Goal: Navigation & Orientation: Find specific page/section

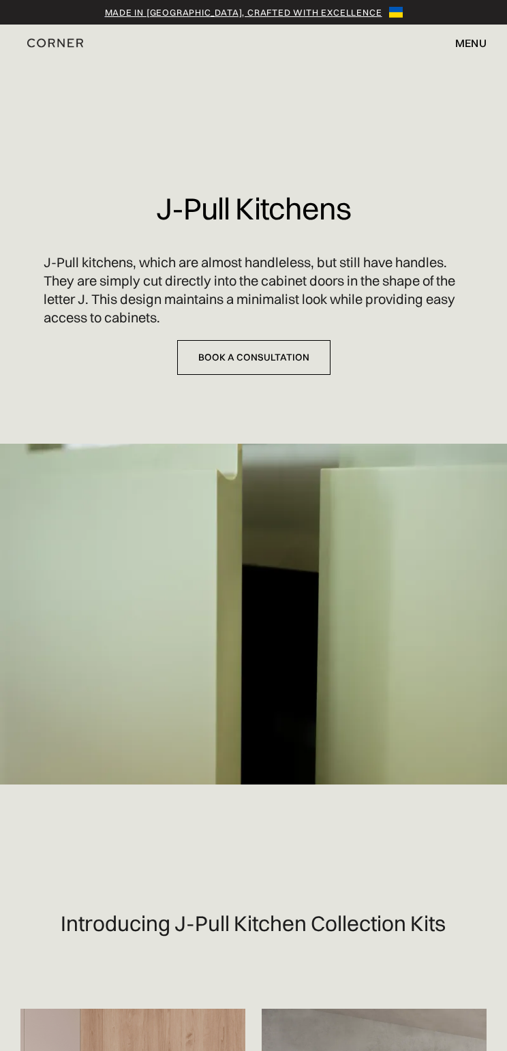
click at [463, 38] on div "menu" at bounding box center [470, 42] width 31 height 11
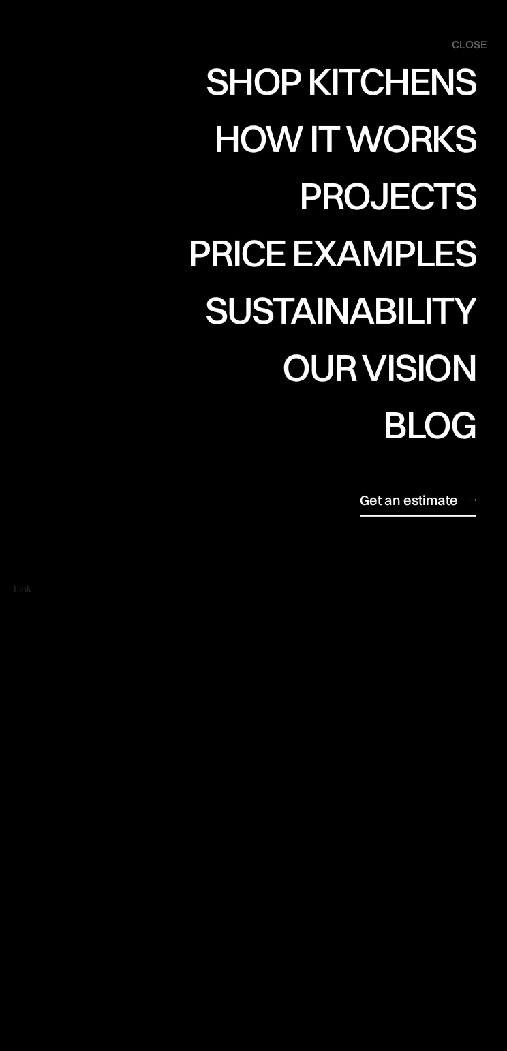
click at [388, 191] on div "Projects" at bounding box center [387, 195] width 177 height 38
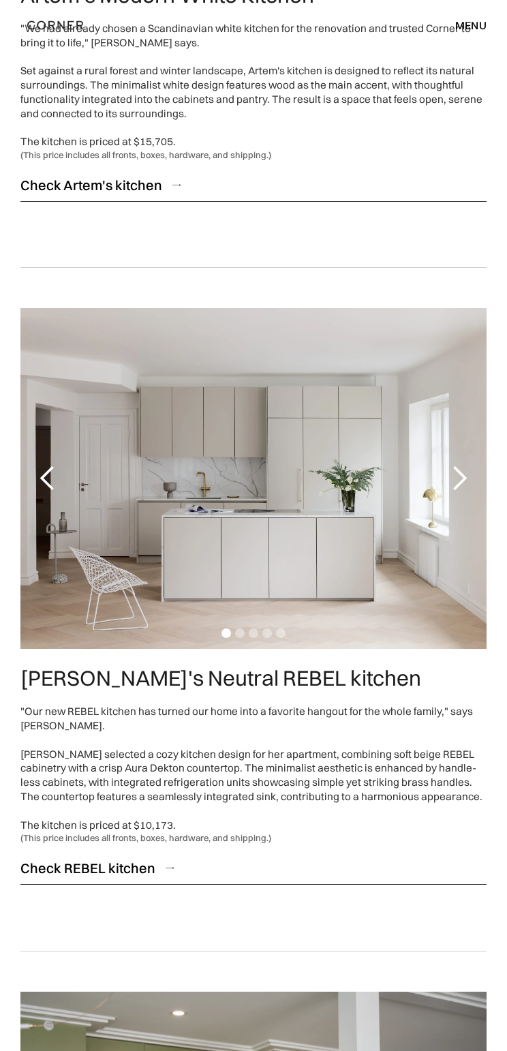
scroll to position [2716, 0]
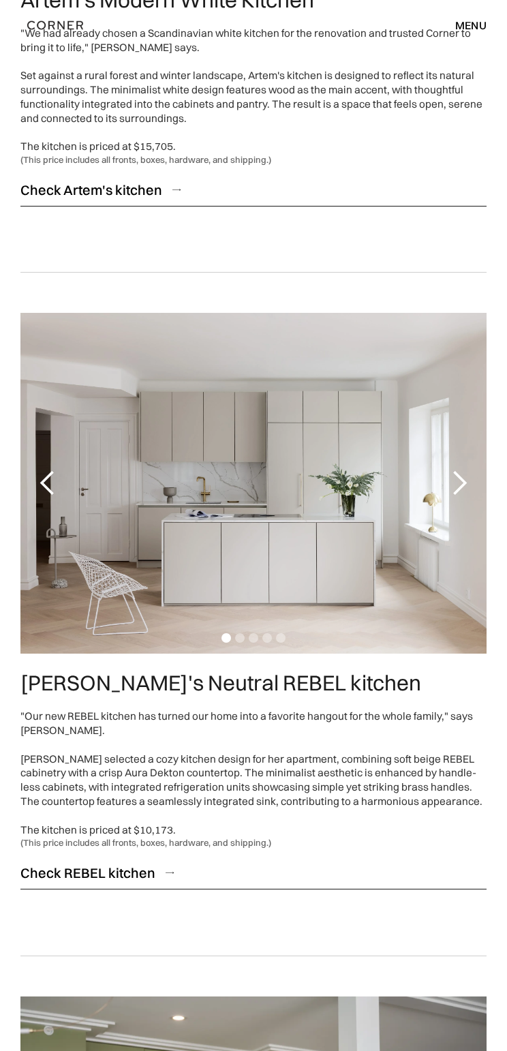
click at [458, 469] on div "next slide" at bounding box center [459, 482] width 27 height 27
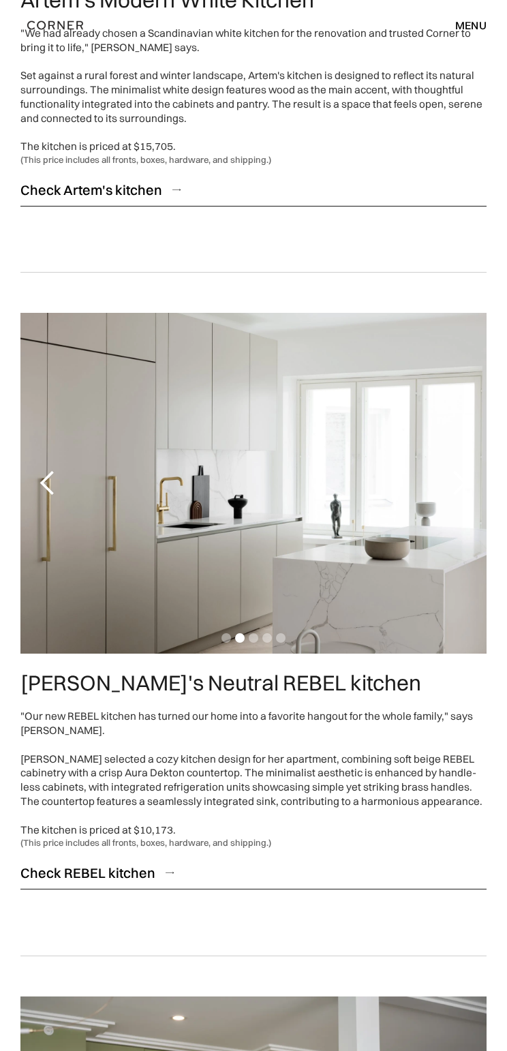
click at [458, 469] on div "next slide" at bounding box center [459, 482] width 27 height 27
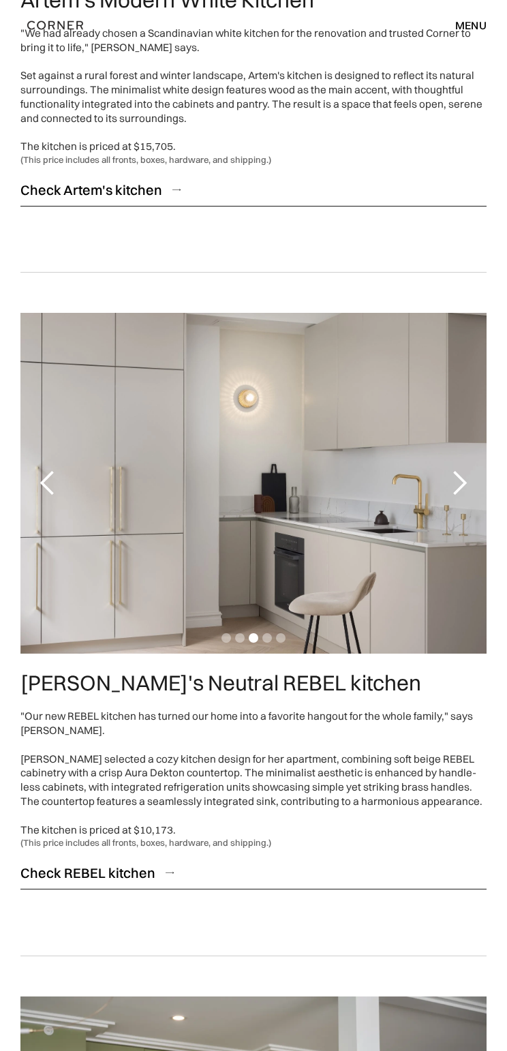
click at [458, 469] on div "next slide" at bounding box center [459, 482] width 27 height 27
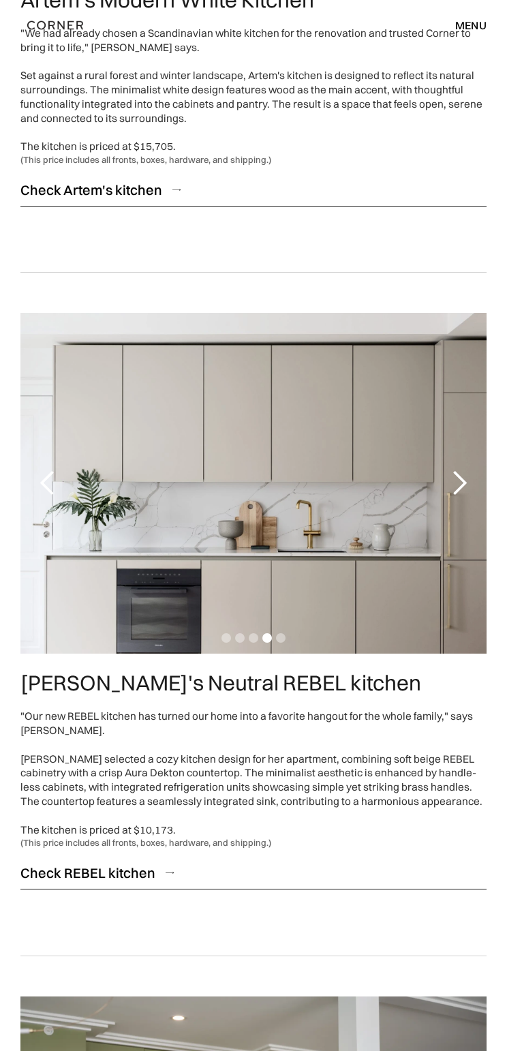
click at [458, 469] on div "next slide" at bounding box center [459, 482] width 27 height 27
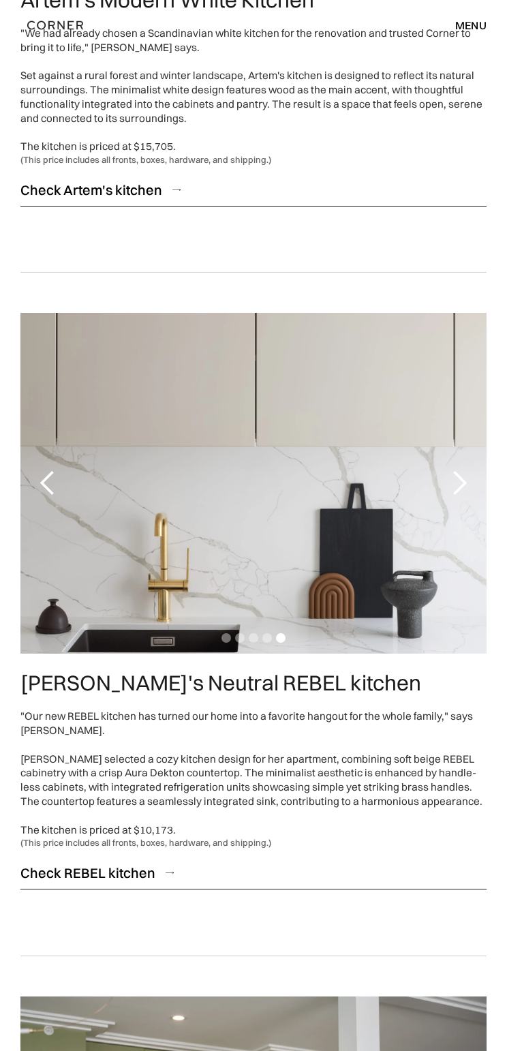
click at [458, 469] on div "next slide" at bounding box center [459, 482] width 27 height 27
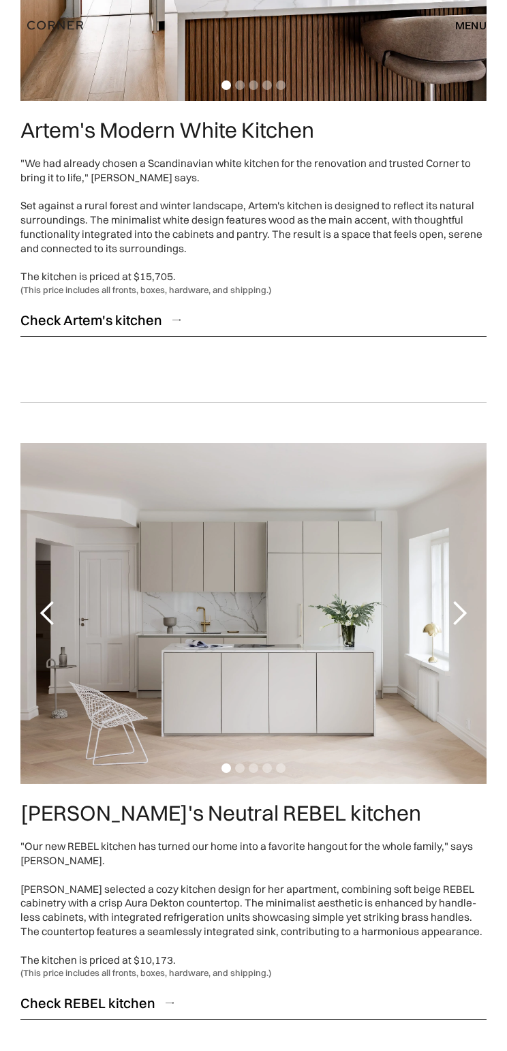
scroll to position [2580, 0]
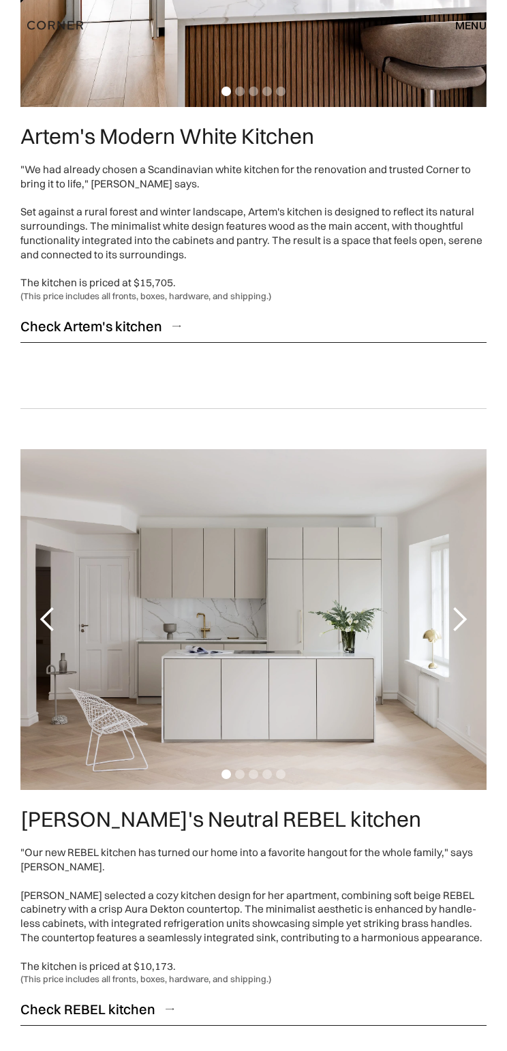
click at [466, 606] on div "next slide" at bounding box center [459, 619] width 27 height 27
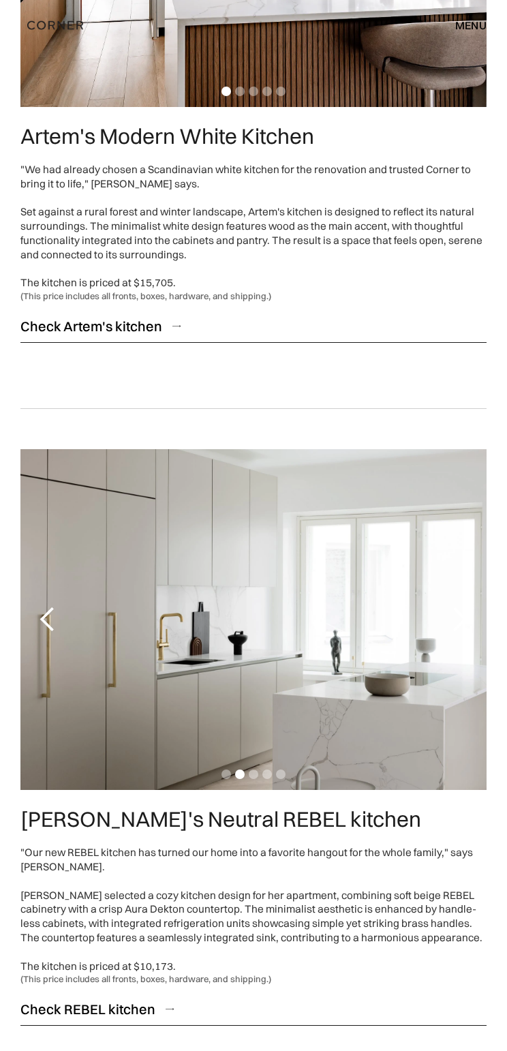
click at [466, 606] on div "next slide" at bounding box center [459, 619] width 27 height 27
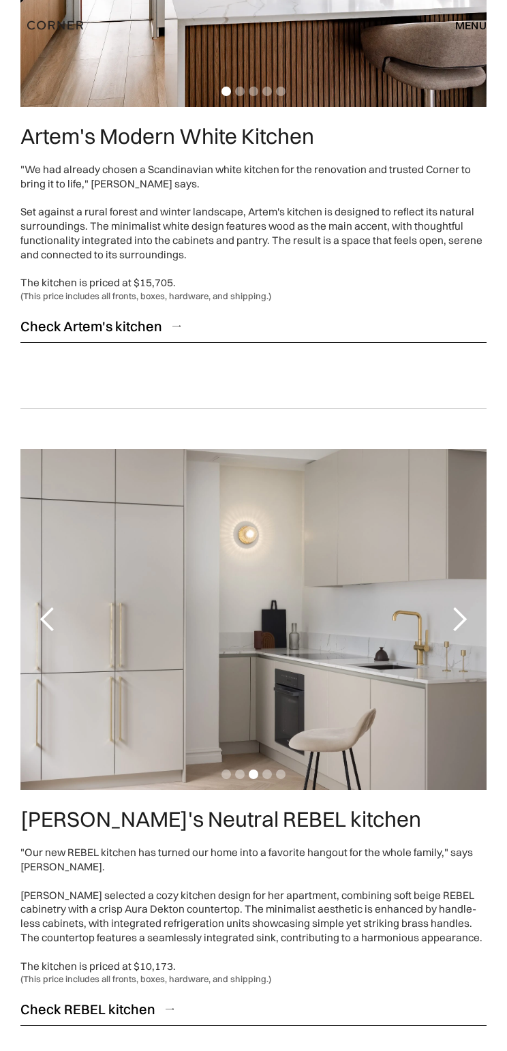
click at [466, 606] on div "next slide" at bounding box center [459, 619] width 27 height 27
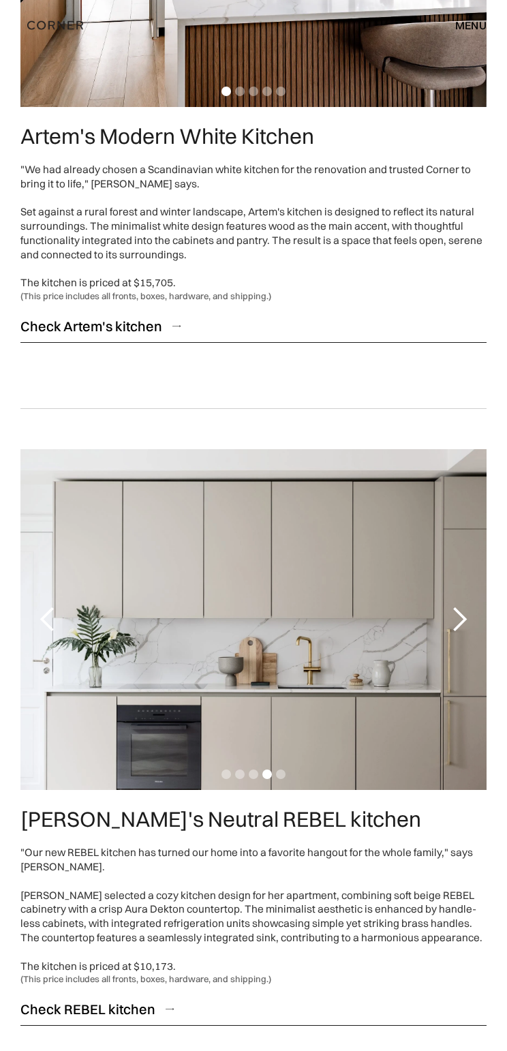
click at [466, 606] on div "next slide" at bounding box center [459, 619] width 27 height 27
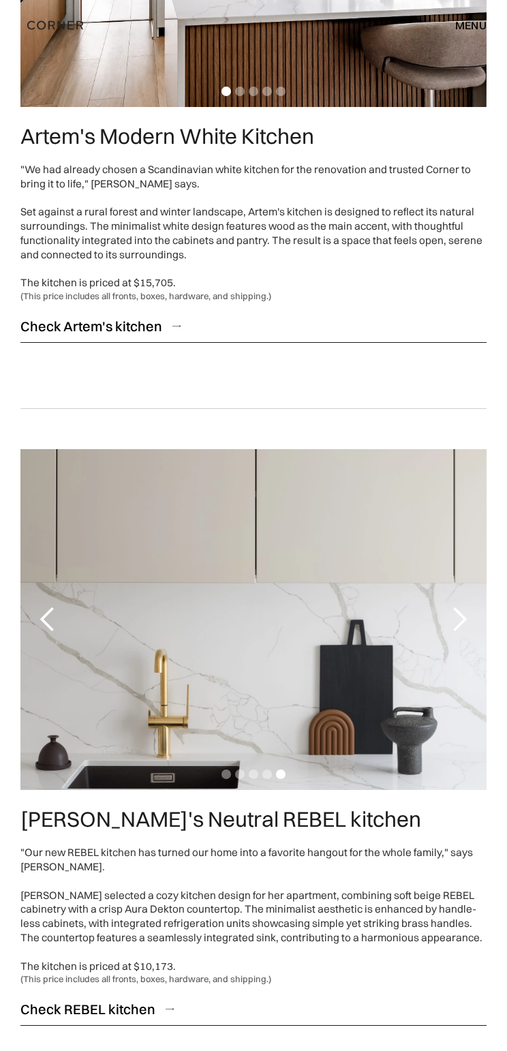
click at [466, 606] on div "next slide" at bounding box center [459, 619] width 27 height 27
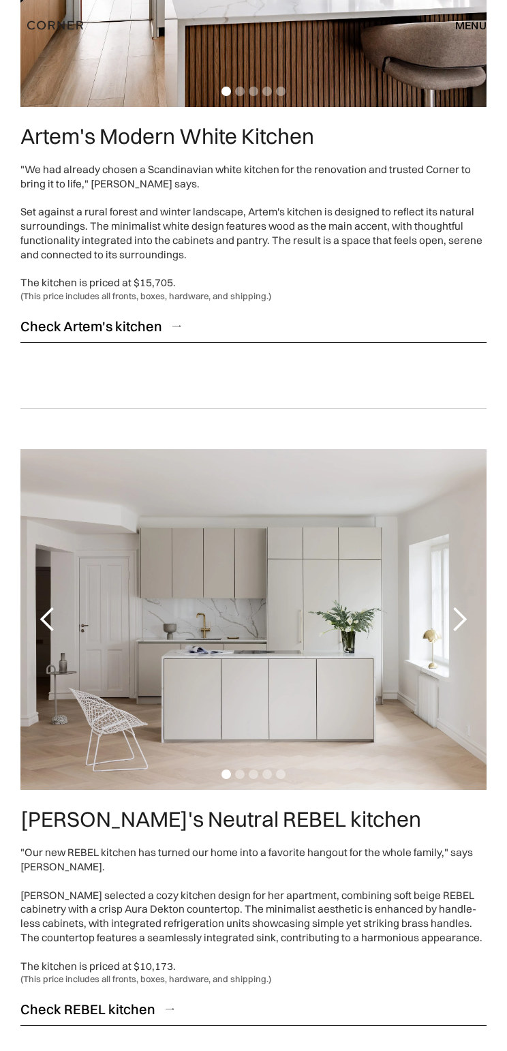
click at [463, 606] on div "next slide" at bounding box center [459, 619] width 27 height 27
